Goal: Task Accomplishment & Management: Complete application form

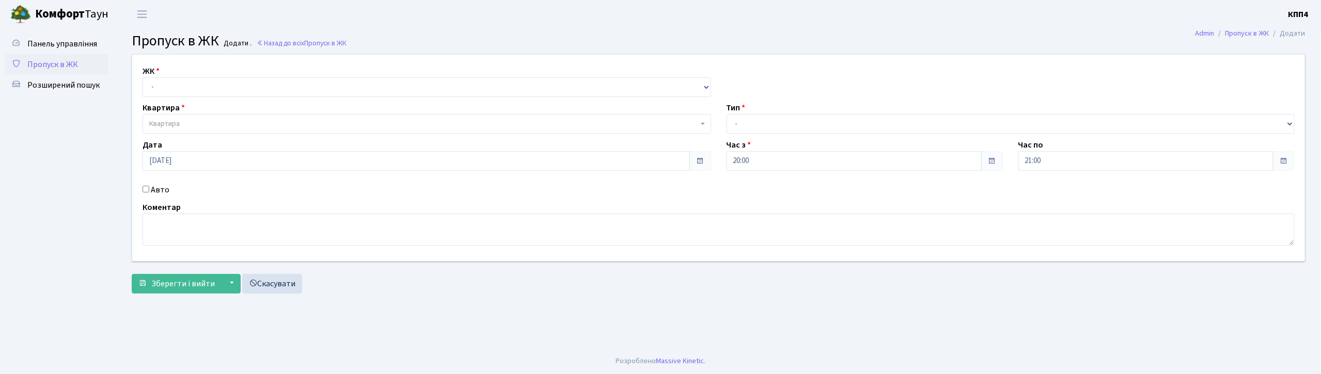
click at [145, 190] on input "Авто" at bounding box center [146, 189] width 7 height 7
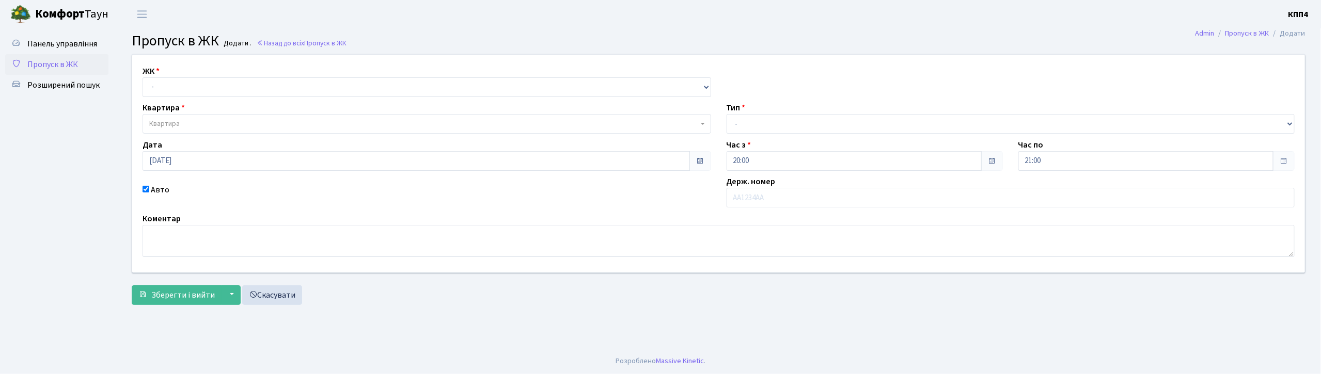
click at [149, 186] on input "Авто" at bounding box center [146, 189] width 7 height 7
checkbox input "false"
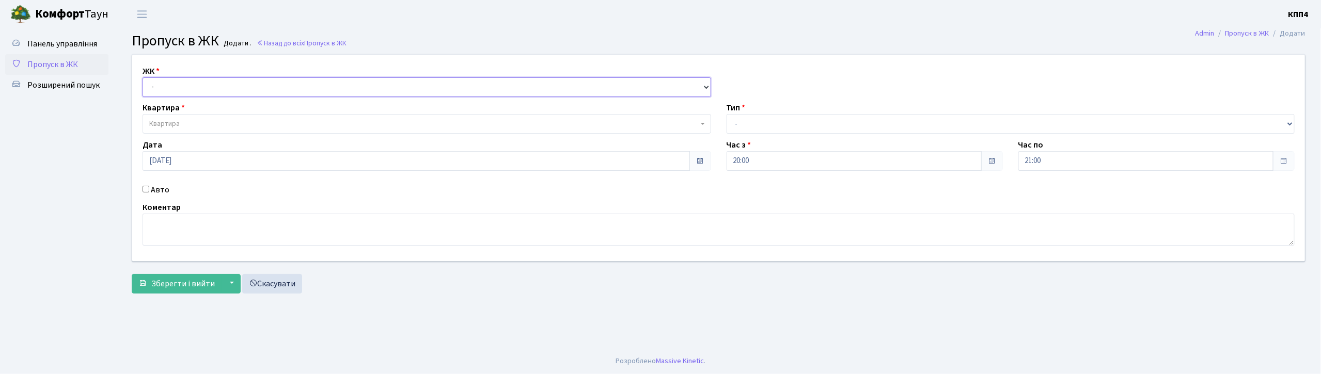
click at [199, 91] on select "- КТ, вул. Регенераторна, 4 КТ2, просп. Соборності, 17 КТ3, вул. Березнева, 16 …" at bounding box center [427, 87] width 569 height 20
select select "271"
click at [143, 77] on select "- КТ, вул. Регенераторна, 4 КТ2, просп. Соборності, 17 КТ3, вул. Березнева, 16 …" at bounding box center [427, 87] width 569 height 20
select select
click at [203, 120] on span "Квартира" at bounding box center [423, 124] width 549 height 10
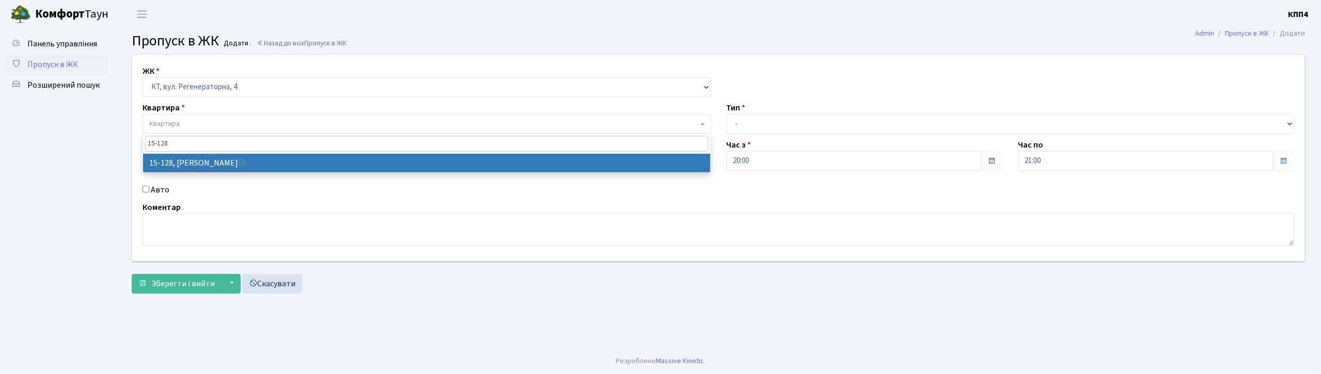
type input "15-128"
select select "8903"
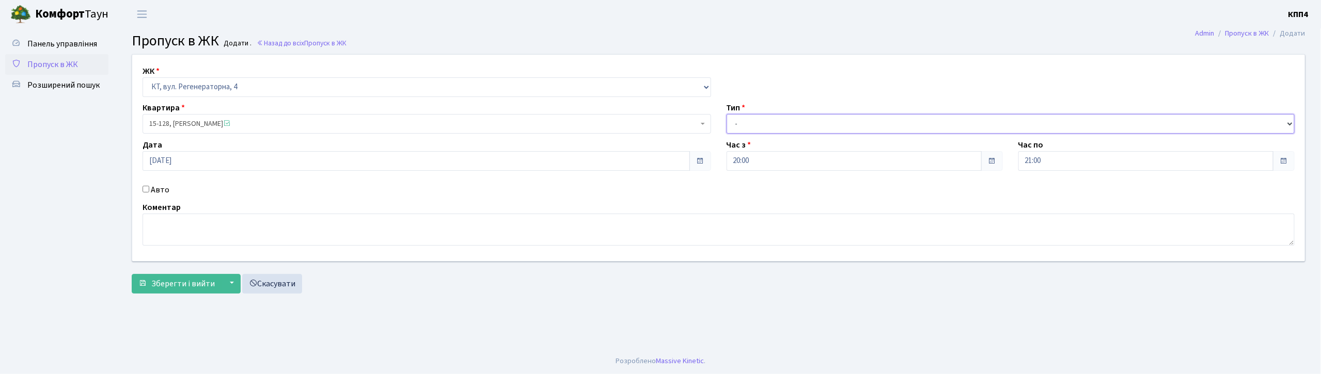
click at [773, 119] on select "- Доставка Таксі Гості Сервіс" at bounding box center [1011, 124] width 569 height 20
select select "1"
click at [727, 114] on select "- Доставка Таксі Гості Сервіс" at bounding box center [1011, 124] width 569 height 20
click at [189, 282] on span "Зберегти і вийти" at bounding box center [183, 283] width 64 height 11
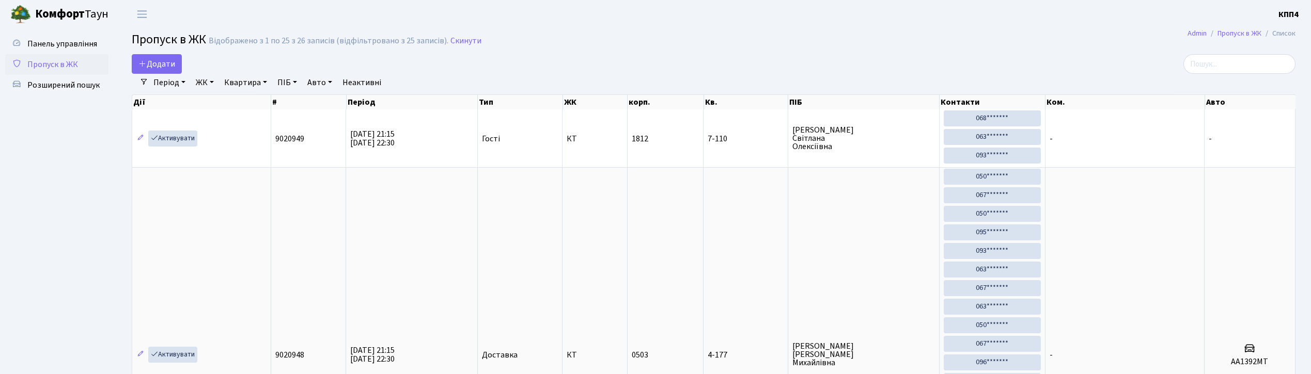
select select "25"
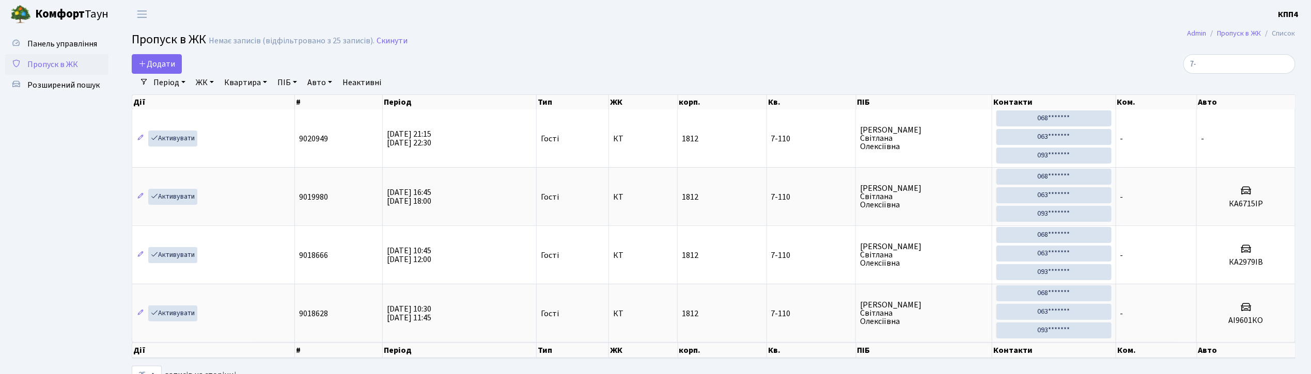
type input "7"
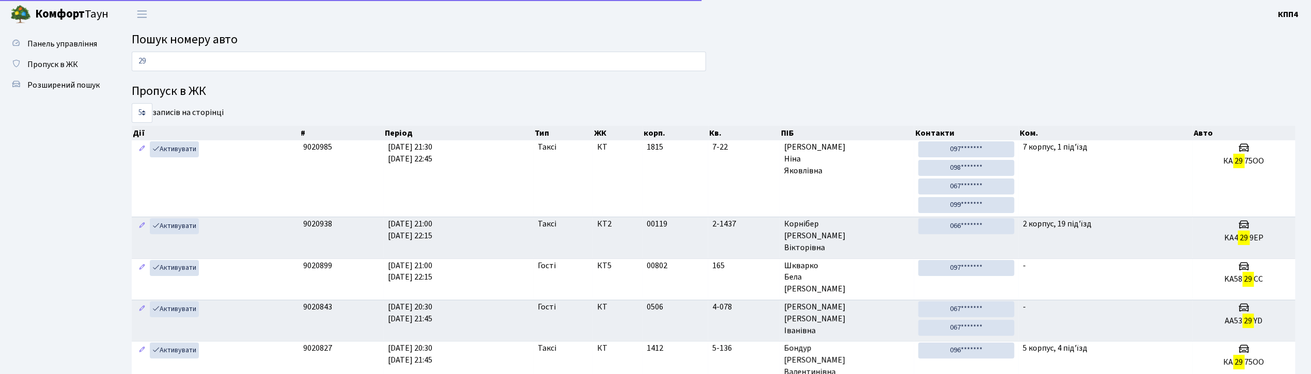
type input "2"
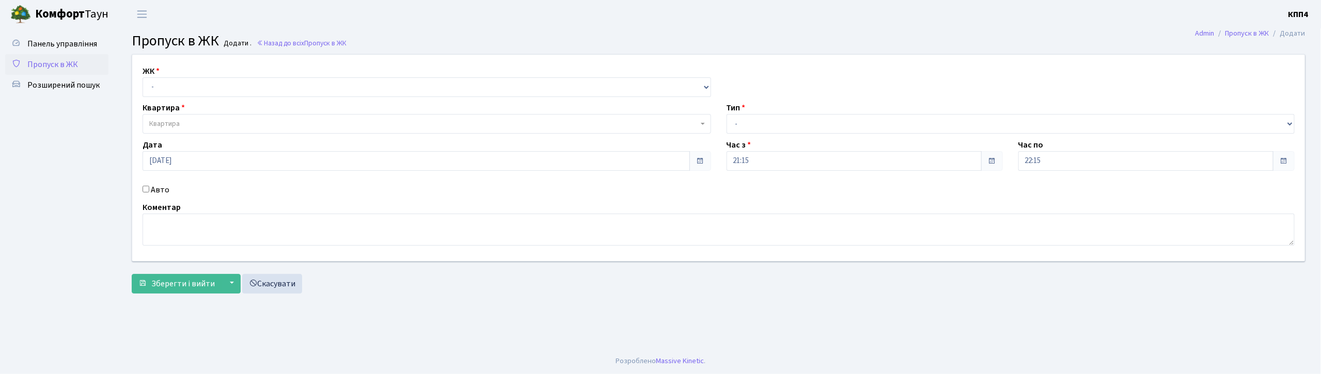
drag, startPoint x: 149, startPoint y: 190, endPoint x: 143, endPoint y: 189, distance: 6.8
click at [149, 189] on div "Авто" at bounding box center [427, 190] width 584 height 12
click at [142, 189] on div "Авто" at bounding box center [427, 190] width 584 height 12
click at [147, 190] on input "Авто" at bounding box center [146, 189] width 7 height 7
checkbox input "true"
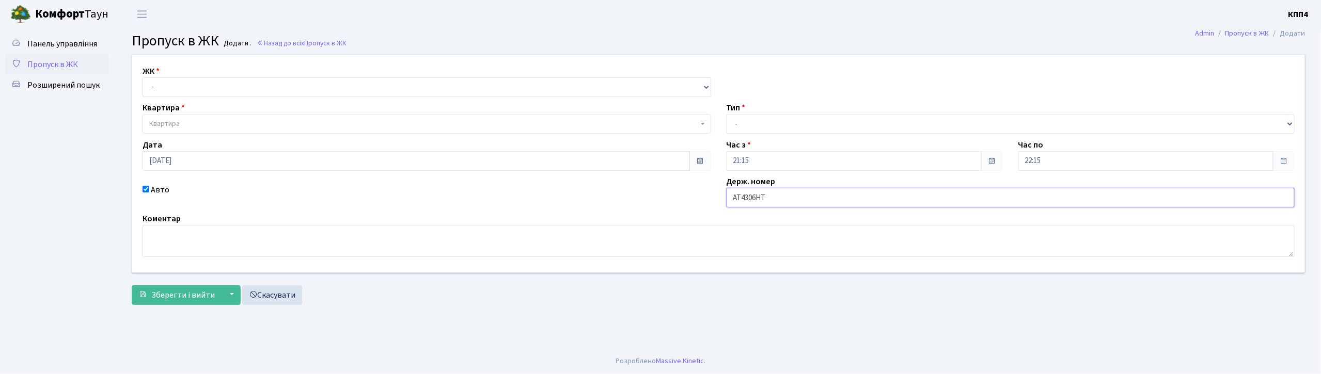
type input "АТ4306НТ"
click at [329, 84] on select "- КТ, вул. Регенераторна, 4 КТ2, просп. [STREET_ADDRESS] [STREET_ADDRESS] [PERS…" at bounding box center [427, 87] width 569 height 20
select select "271"
click at [143, 77] on select "- КТ, вул. Регенераторна, 4 КТ2, просп. [STREET_ADDRESS] [STREET_ADDRESS] [PERS…" at bounding box center [427, 87] width 569 height 20
select select
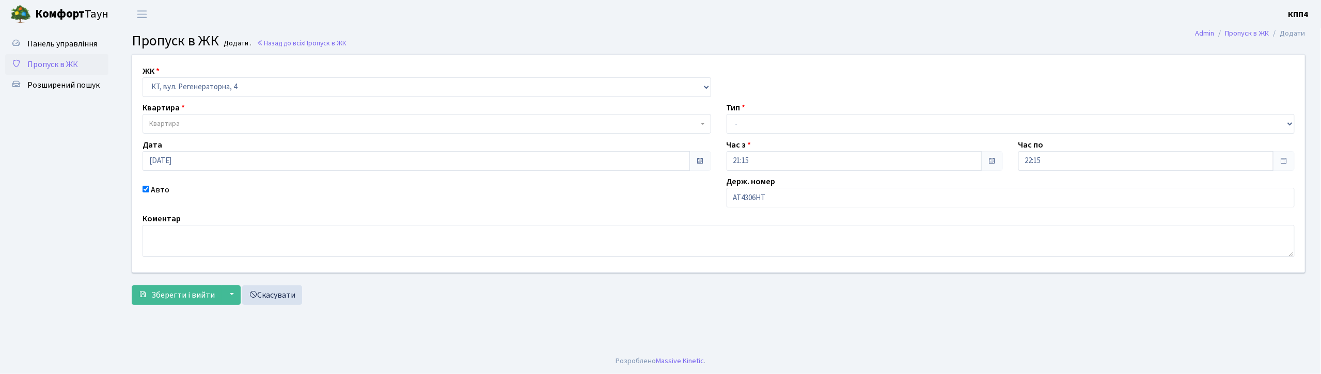
click at [323, 121] on span "Квартира" at bounding box center [423, 124] width 549 height 10
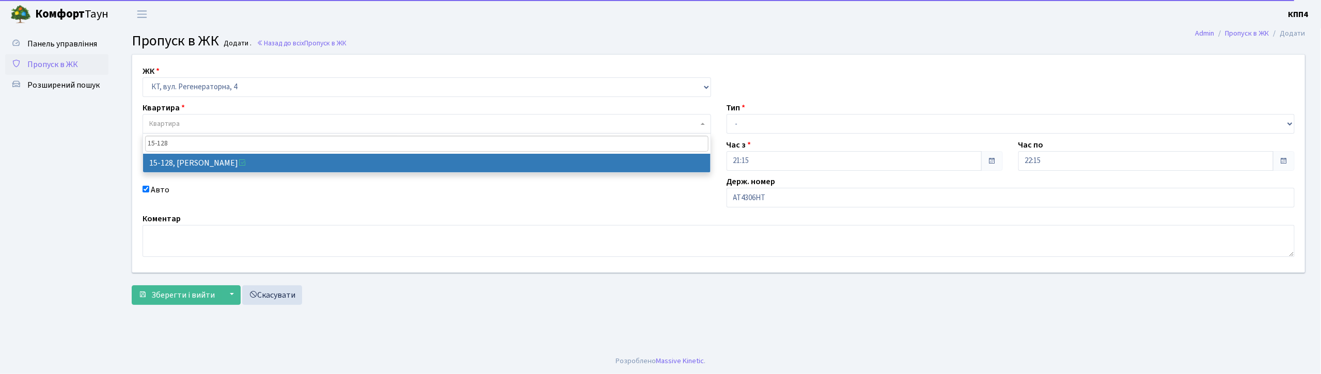
type input "15-128"
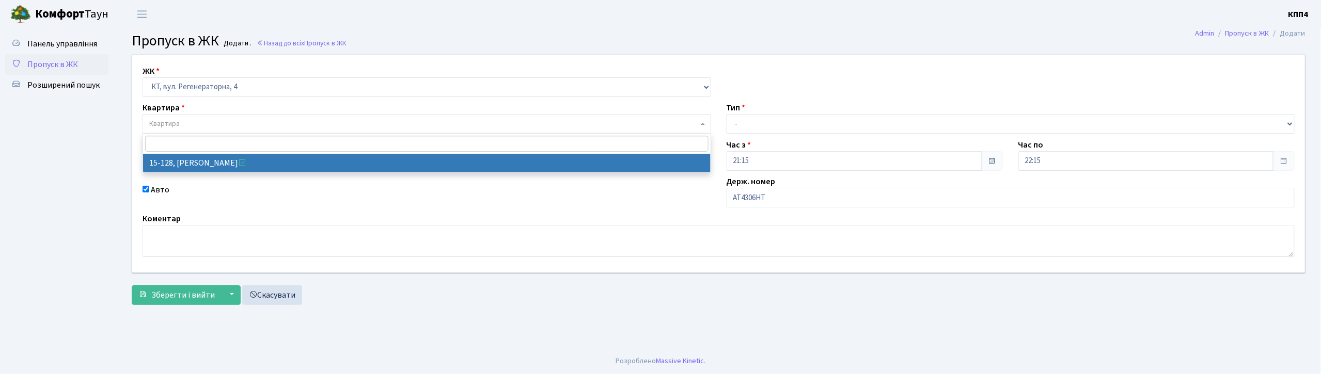
select select "8903"
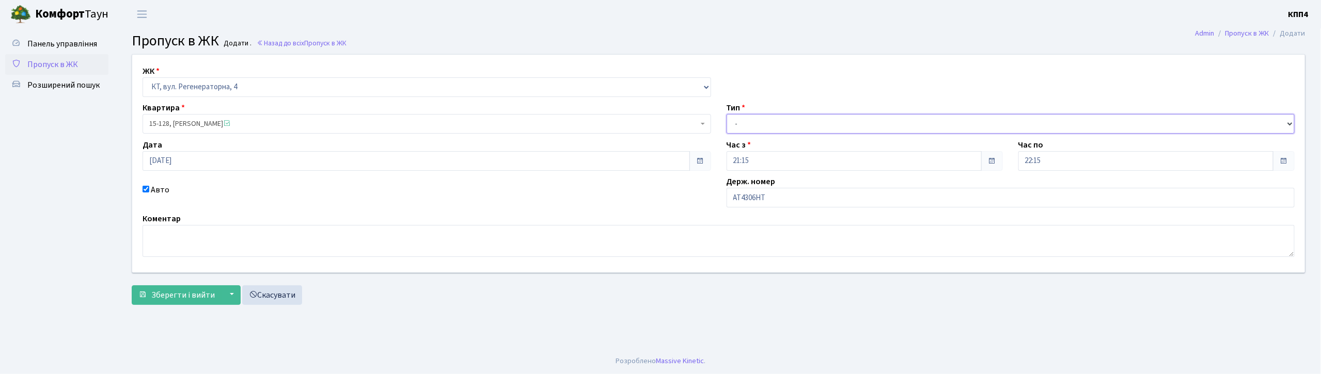
click at [759, 123] on select "- Доставка Таксі Гості Сервіс" at bounding box center [1011, 124] width 569 height 20
select select "2"
click at [727, 114] on select "- Доставка Таксі Гості Сервіс" at bounding box center [1011, 124] width 569 height 20
click at [148, 292] on button "Зберегти і вийти" at bounding box center [177, 296] width 90 height 20
